Goal: Check status

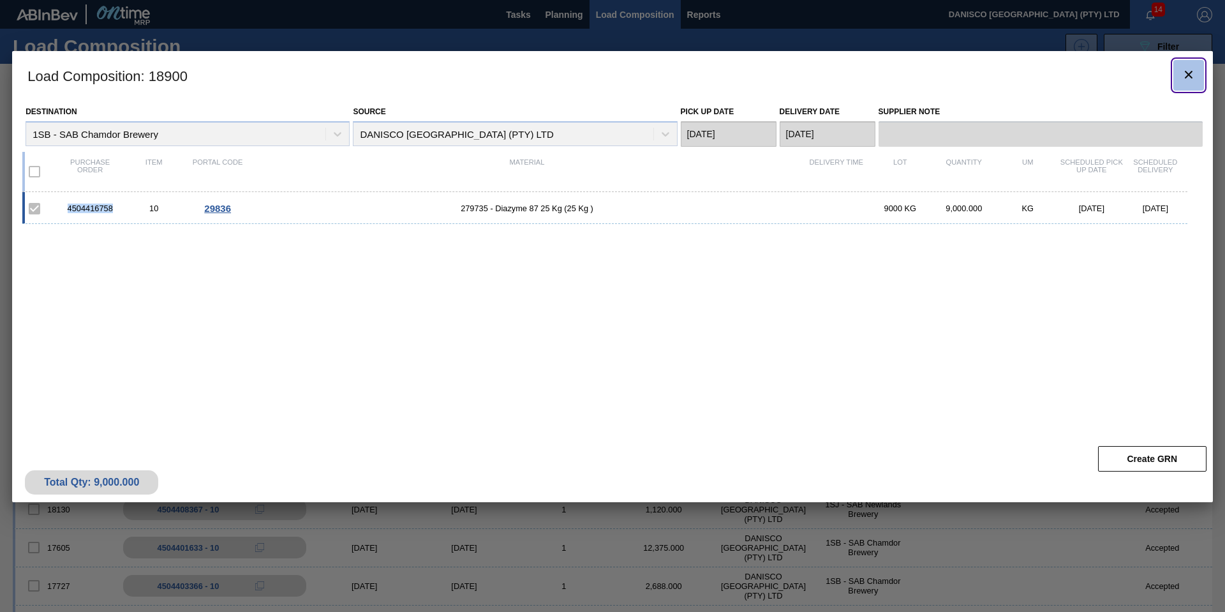
click at [1187, 77] on icon "botão de ícone" at bounding box center [1188, 74] width 15 height 15
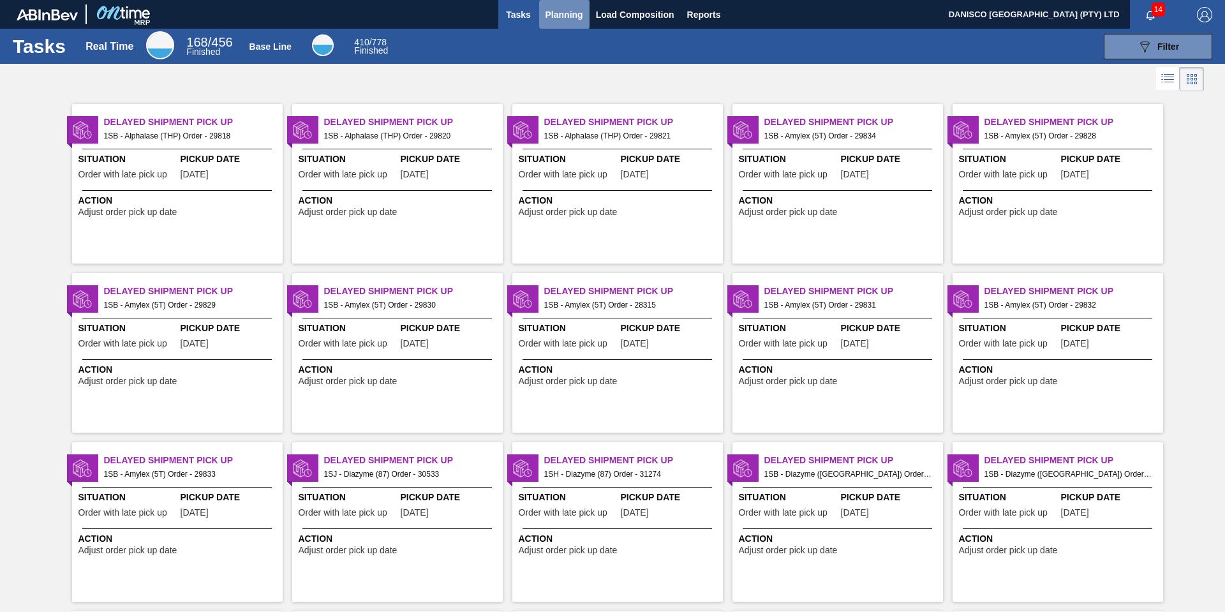
click at [553, 10] on span "Planning" at bounding box center [564, 14] width 38 height 15
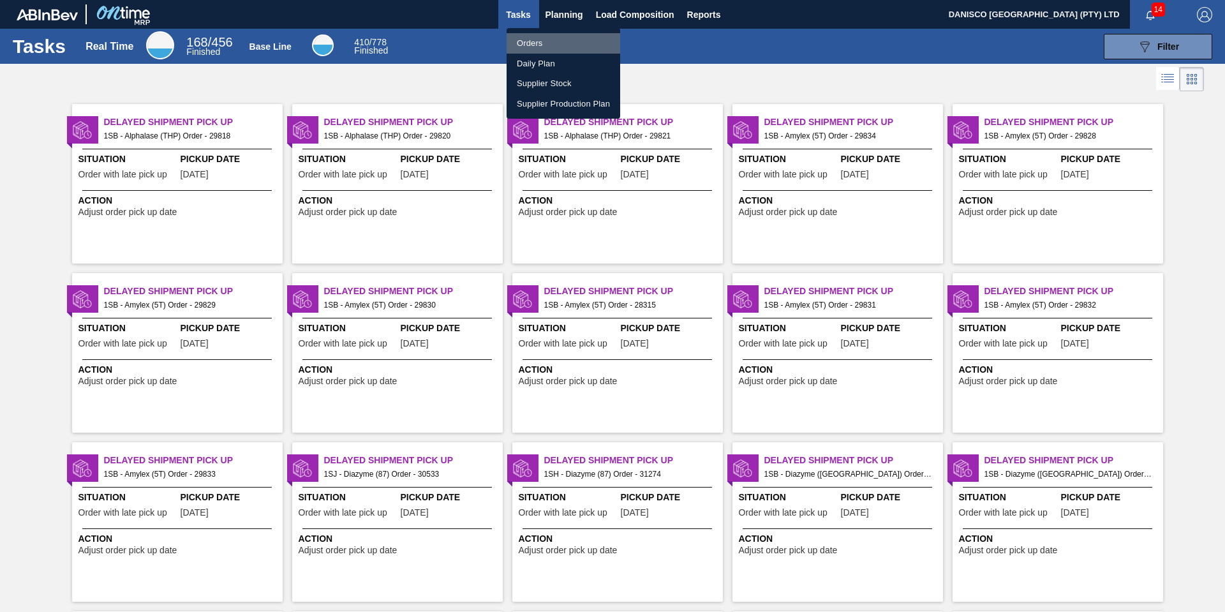
click at [527, 45] on li "Orders" at bounding box center [564, 43] width 114 height 20
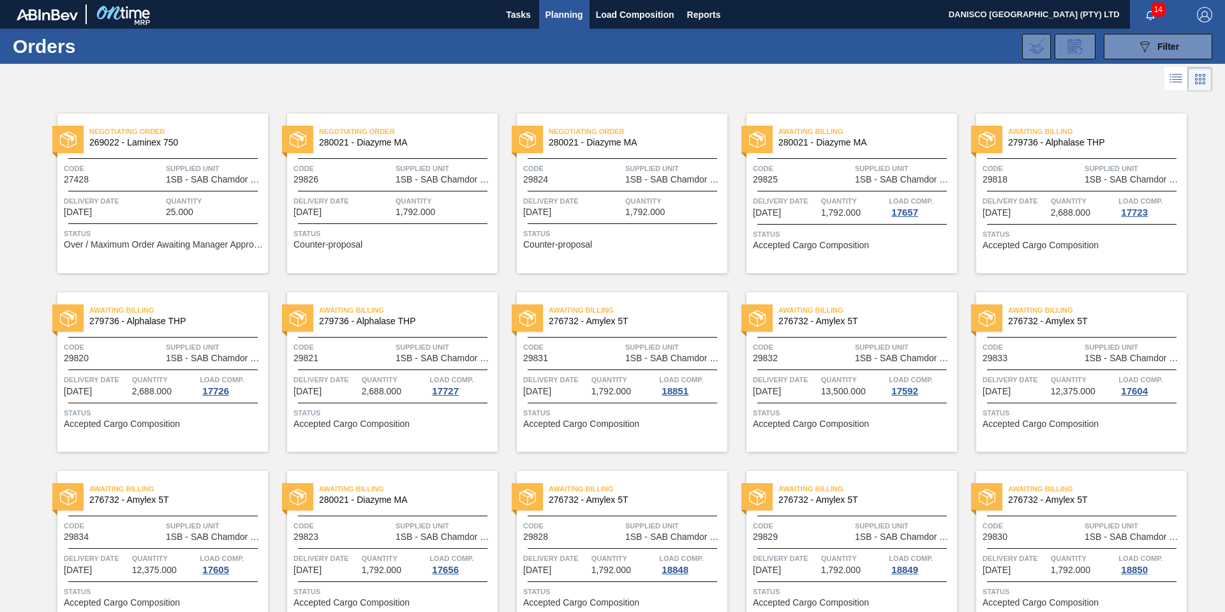
click at [590, 187] on div "Negotiating Order 280021 - Diazyme MA Code 29824 Supplied Unit 1SB - SAB Chamdo…" at bounding box center [622, 193] width 211 height 159
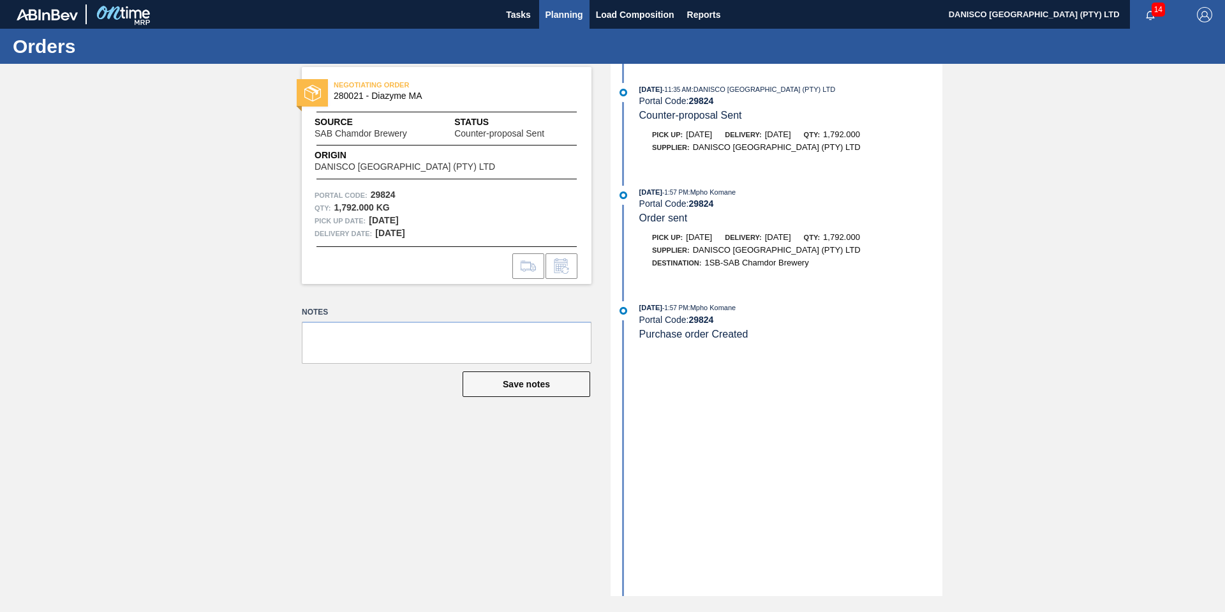
click at [547, 14] on span "Planning" at bounding box center [564, 14] width 38 height 15
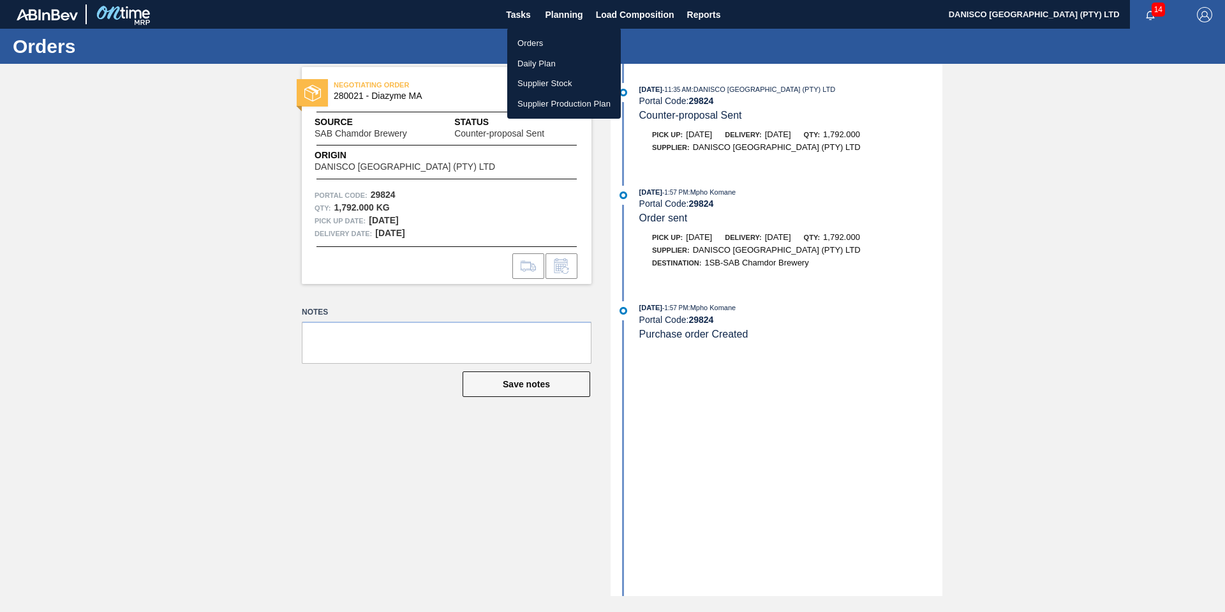
click at [538, 37] on li "Orders" at bounding box center [564, 43] width 114 height 20
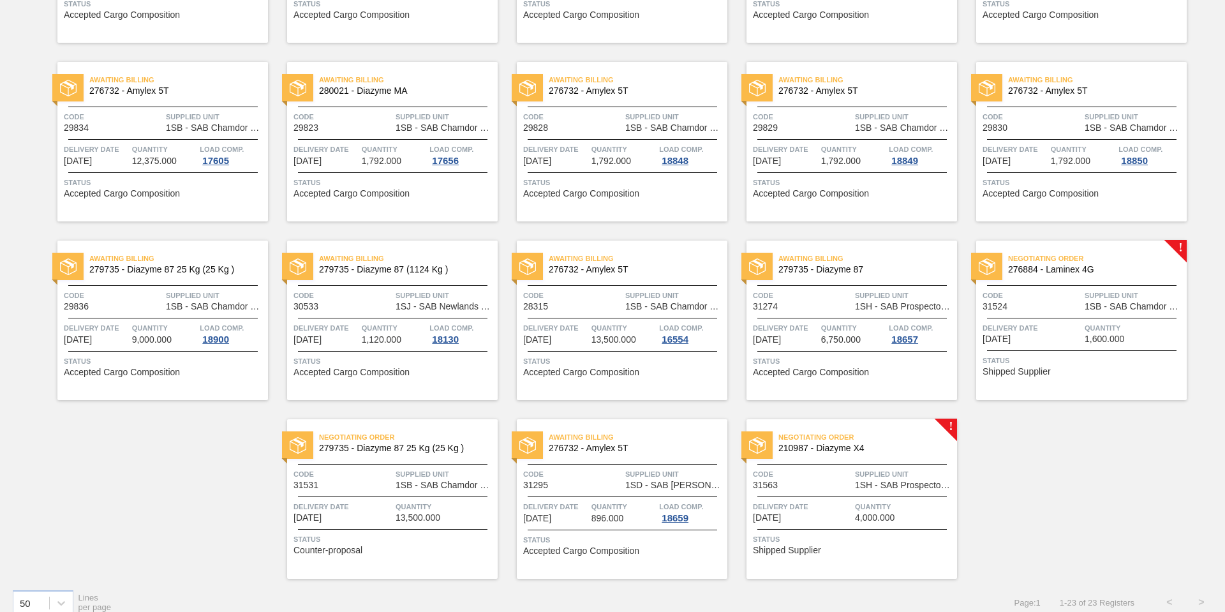
scroll to position [423, 0]
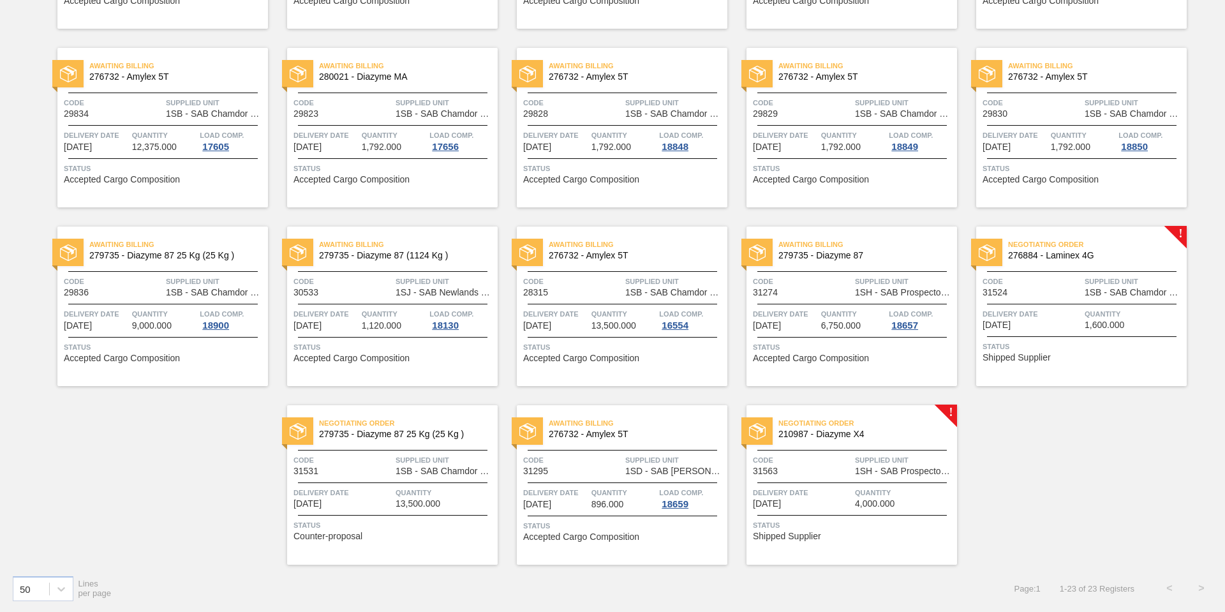
click at [835, 480] on div "Negotiating Order 210987 - Diazyme X4 Code 31563 Supplied Unit 1SH - SAB Prospe…" at bounding box center [851, 484] width 211 height 159
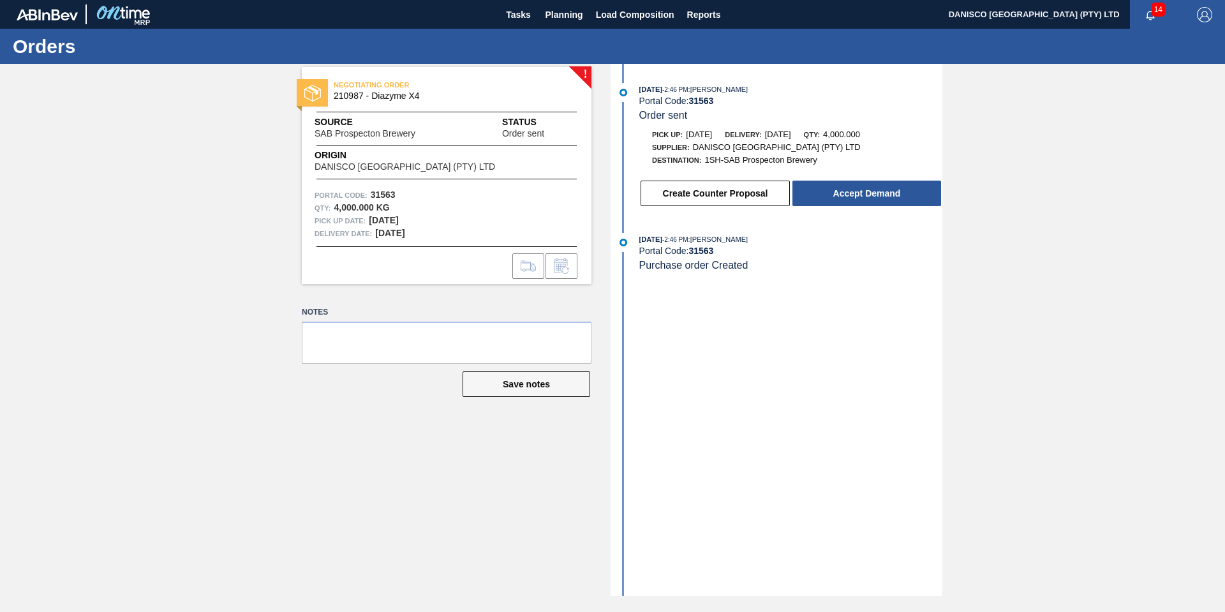
click at [235, 278] on div "! NEGOTIATING ORDER 210987 - Diazyme X4 Source SAB Prospecton Brewery Status Or…" at bounding box center [612, 330] width 1225 height 532
click at [237, 458] on div "! NEGOTIATING ORDER 210987 - Diazyme X4 Source SAB Prospecton Brewery Status Or…" at bounding box center [612, 330] width 1225 height 532
drag, startPoint x: 184, startPoint y: 379, endPoint x: 82, endPoint y: 350, distance: 106.0
click at [184, 379] on div "! NEGOTIATING ORDER 210987 - Diazyme X4 Source SAB Prospecton Brewery Status Or…" at bounding box center [612, 330] width 1225 height 532
click at [141, 171] on div "! NEGOTIATING ORDER 210987 - Diazyme X4 Source SAB Prospecton Brewery Status Or…" at bounding box center [612, 330] width 1225 height 532
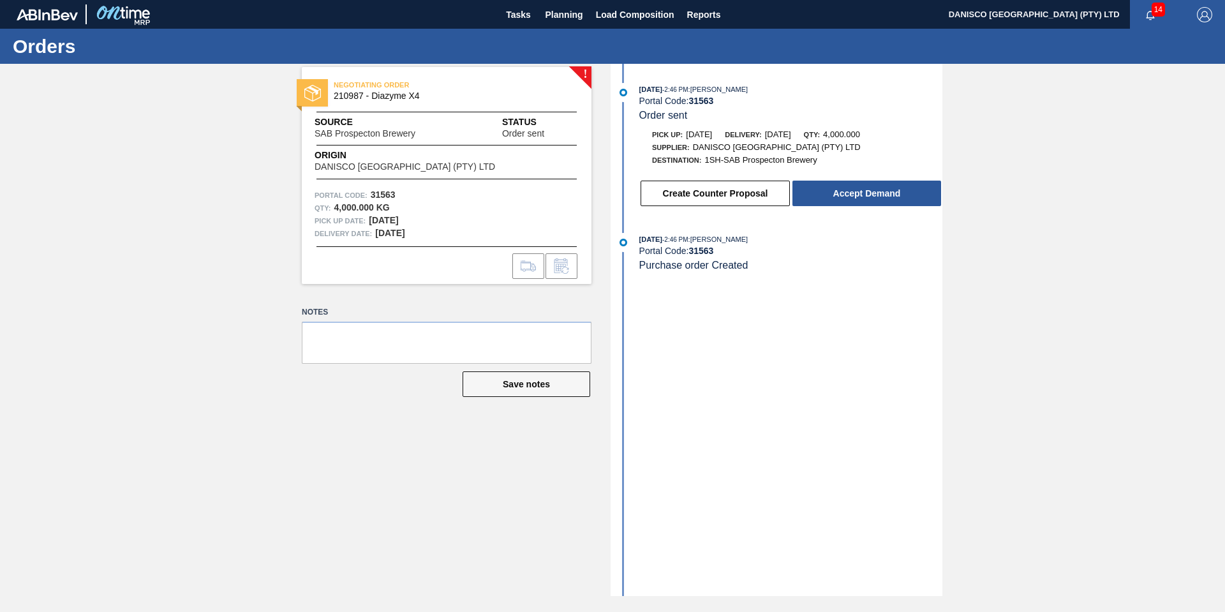
drag, startPoint x: 166, startPoint y: 267, endPoint x: 24, endPoint y: 304, distance: 146.8
click at [166, 267] on div "! NEGOTIATING ORDER 210987 - Diazyme X4 Source SAB Prospecton Brewery Status Or…" at bounding box center [612, 330] width 1225 height 532
drag, startPoint x: 195, startPoint y: 283, endPoint x: 394, endPoint y: 103, distance: 269.2
click at [202, 265] on div "! NEGOTIATING ORDER 210987 - Diazyme X4 Source SAB Prospecton Brewery Status Or…" at bounding box center [612, 330] width 1225 height 532
